Goal: Transaction & Acquisition: Purchase product/service

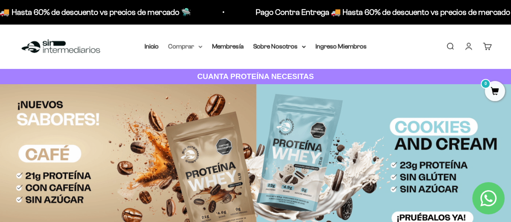
click at [200, 48] on icon at bounding box center [200, 47] width 3 height 2
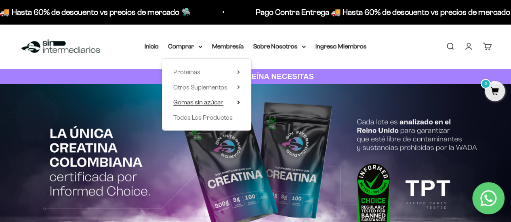
click at [236, 104] on summary "Gomas sin azúcar" at bounding box center [206, 102] width 67 height 10
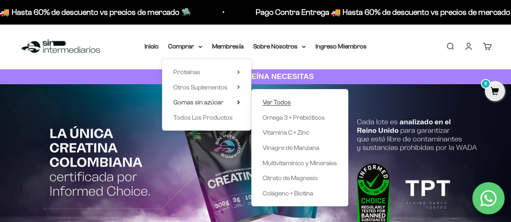
click at [284, 102] on span "Ver Todos" at bounding box center [276, 102] width 28 height 7
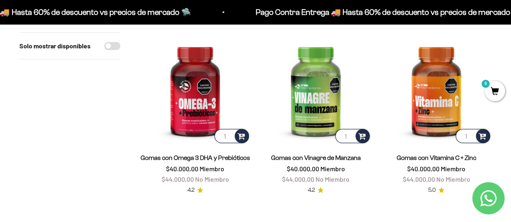
scroll to position [283, 0]
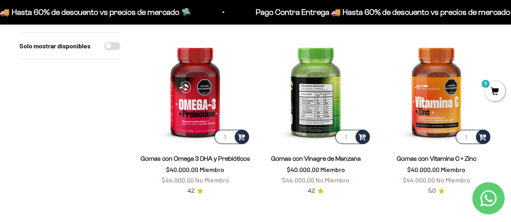
click at [325, 117] on img at bounding box center [315, 90] width 111 height 111
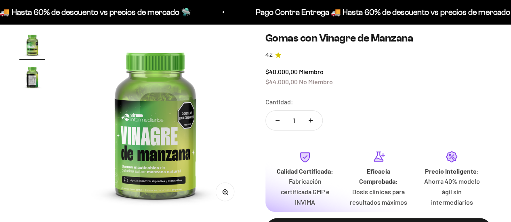
scroll to position [40, 0]
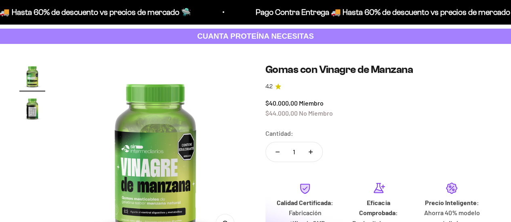
click at [35, 115] on img "Ir al artículo 2" at bounding box center [32, 109] width 26 height 26
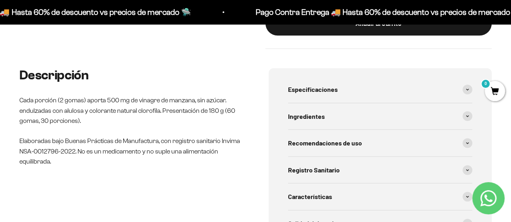
scroll to position [283, 0]
